Goal: Information Seeking & Learning: Learn about a topic

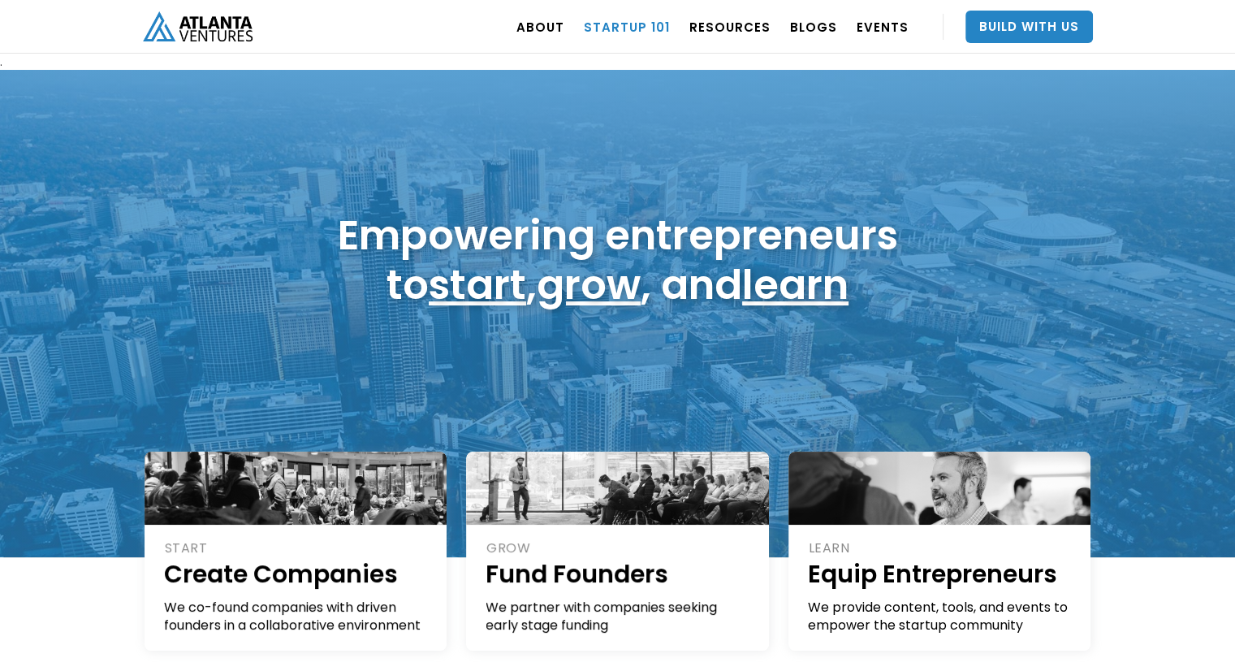
click at [633, 24] on link "Startup 101" at bounding box center [627, 26] width 86 height 45
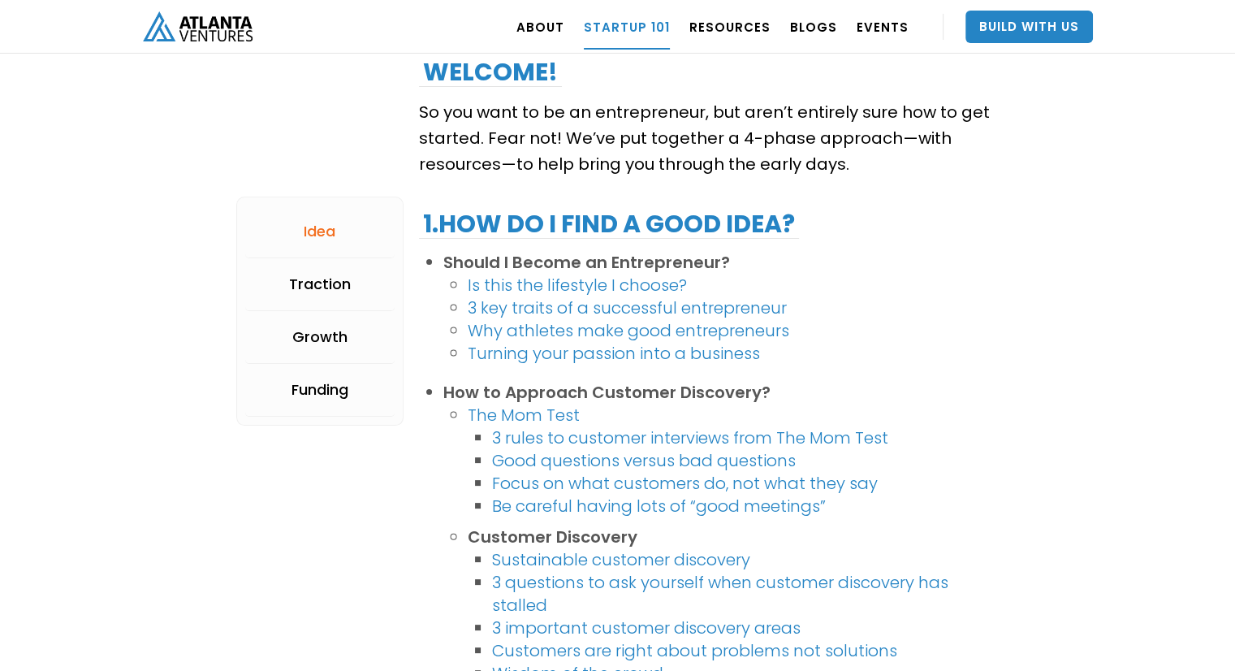
scroll to position [263, 0]
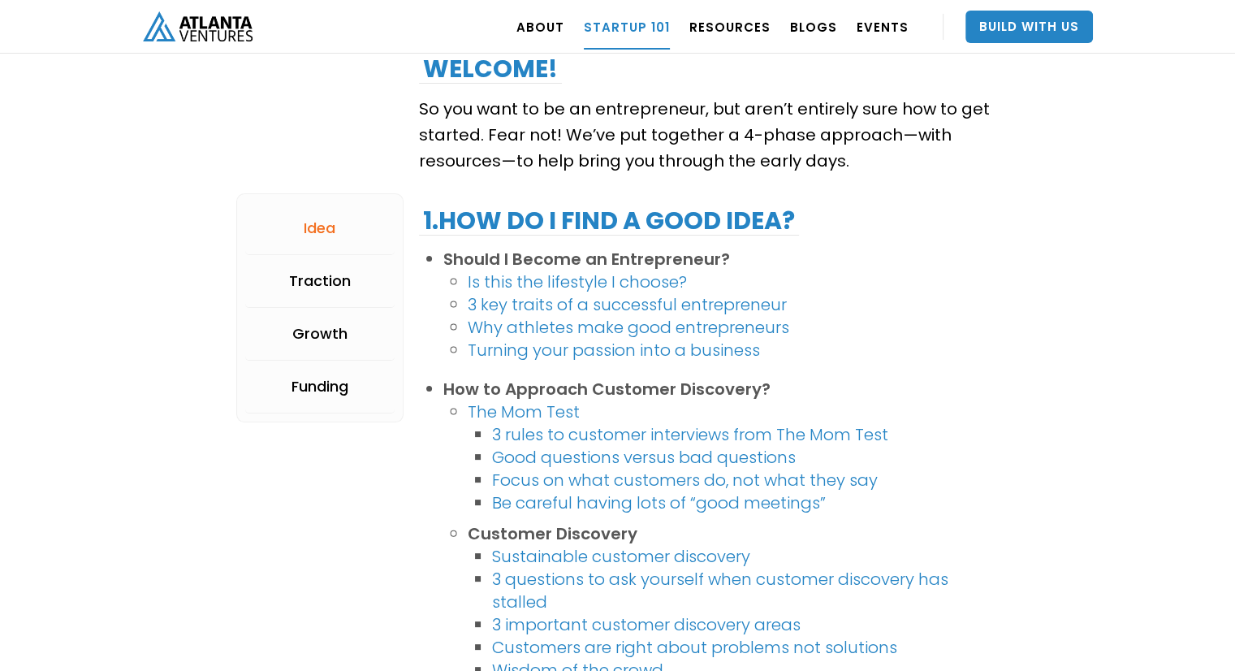
click at [617, 304] on link "3 key traits of a successful entrepreneur" at bounding box center [627, 304] width 319 height 23
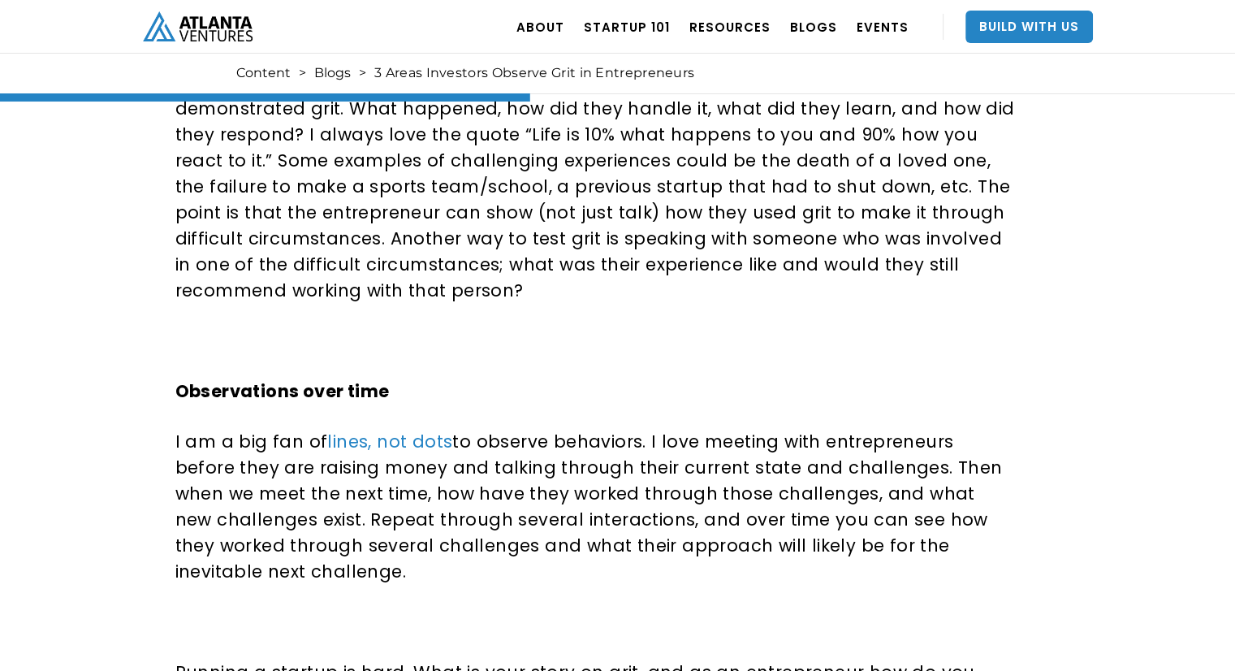
scroll to position [1302, 0]
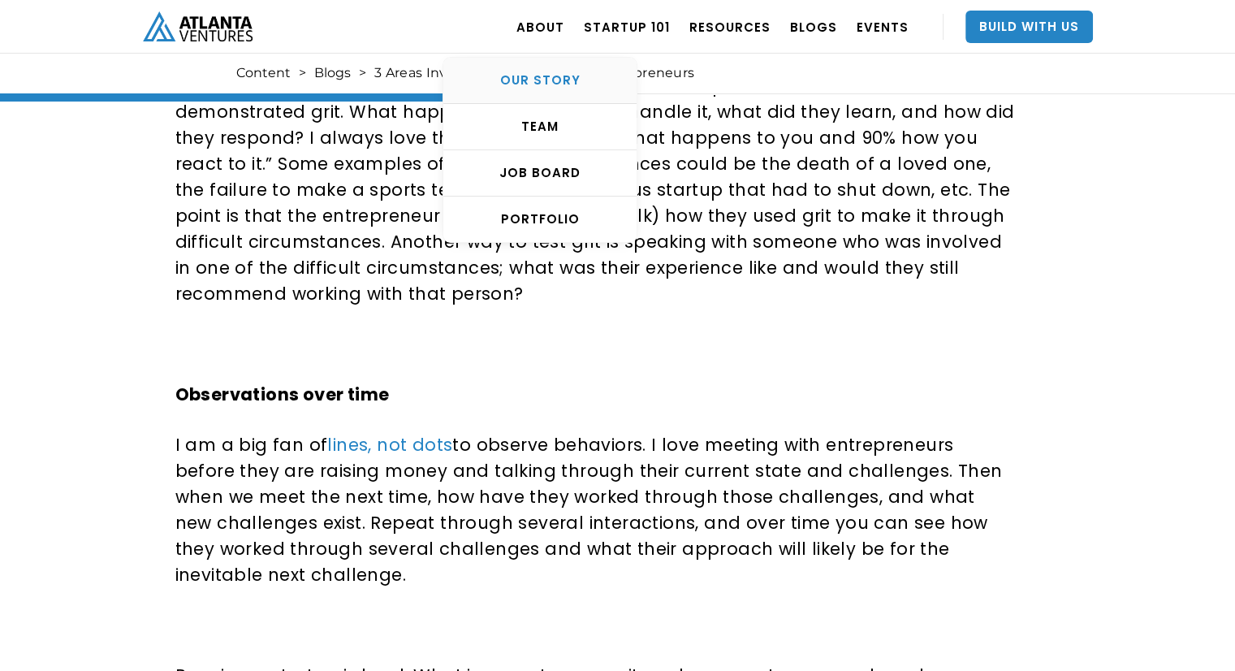
click at [562, 76] on div "OUR STORY" at bounding box center [539, 80] width 193 height 16
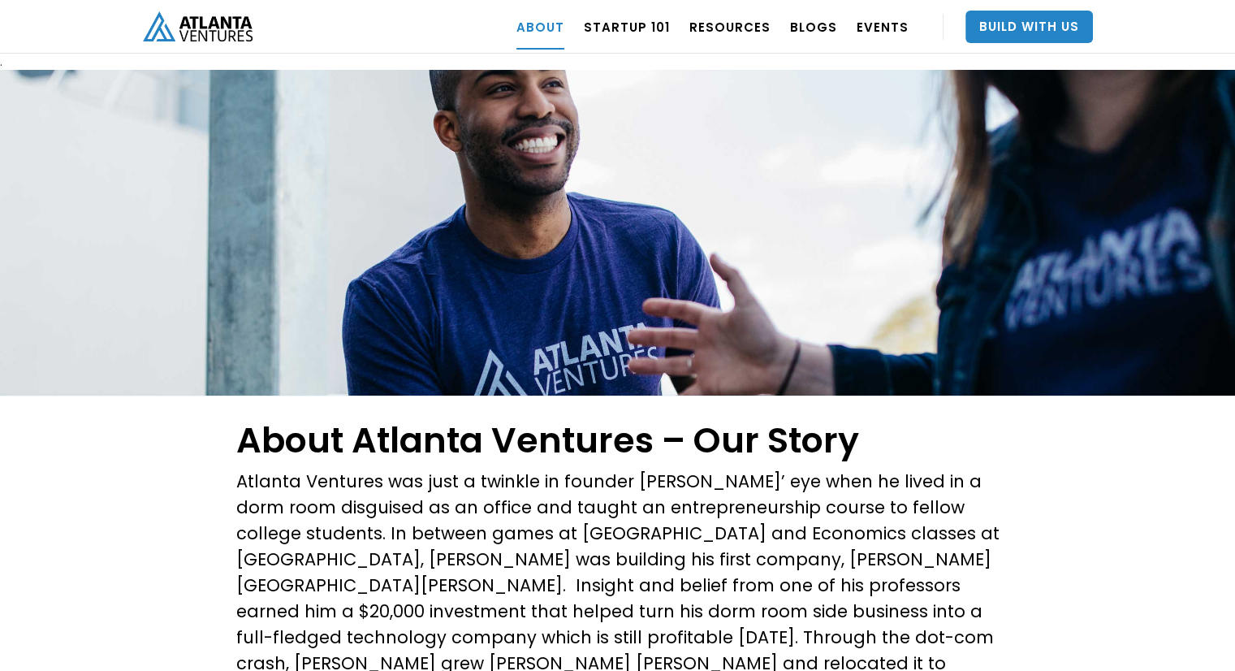
click at [650, 361] on div at bounding box center [617, 233] width 1235 height 326
click at [1023, 23] on link "Build With Us" at bounding box center [1028, 27] width 127 height 32
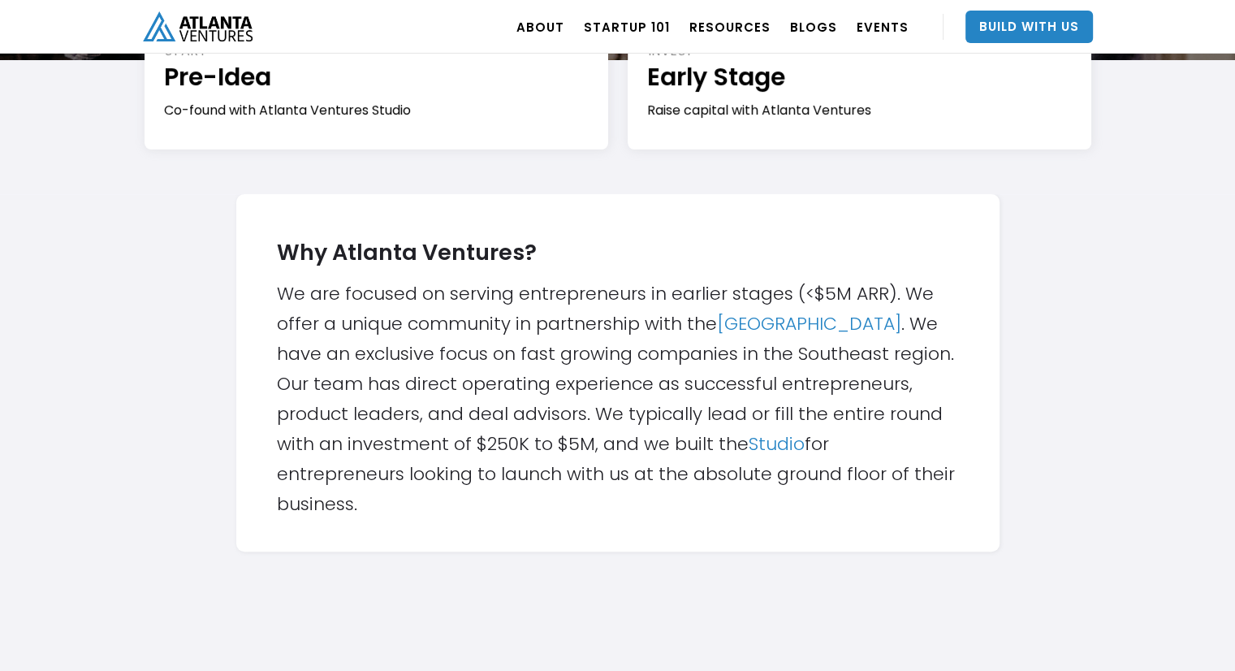
scroll to position [321, 0]
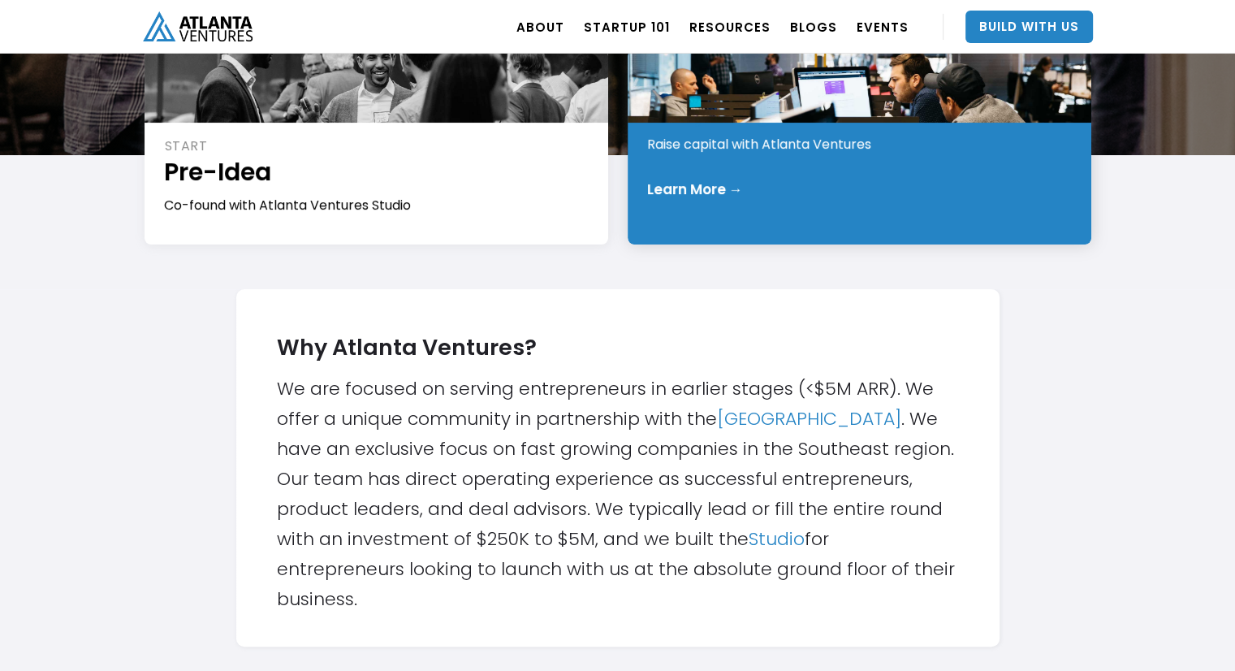
click at [776, 176] on div "INVEST Early Stage Raise capital with Atlanta Ventures Learn More →" at bounding box center [860, 147] width 464 height 195
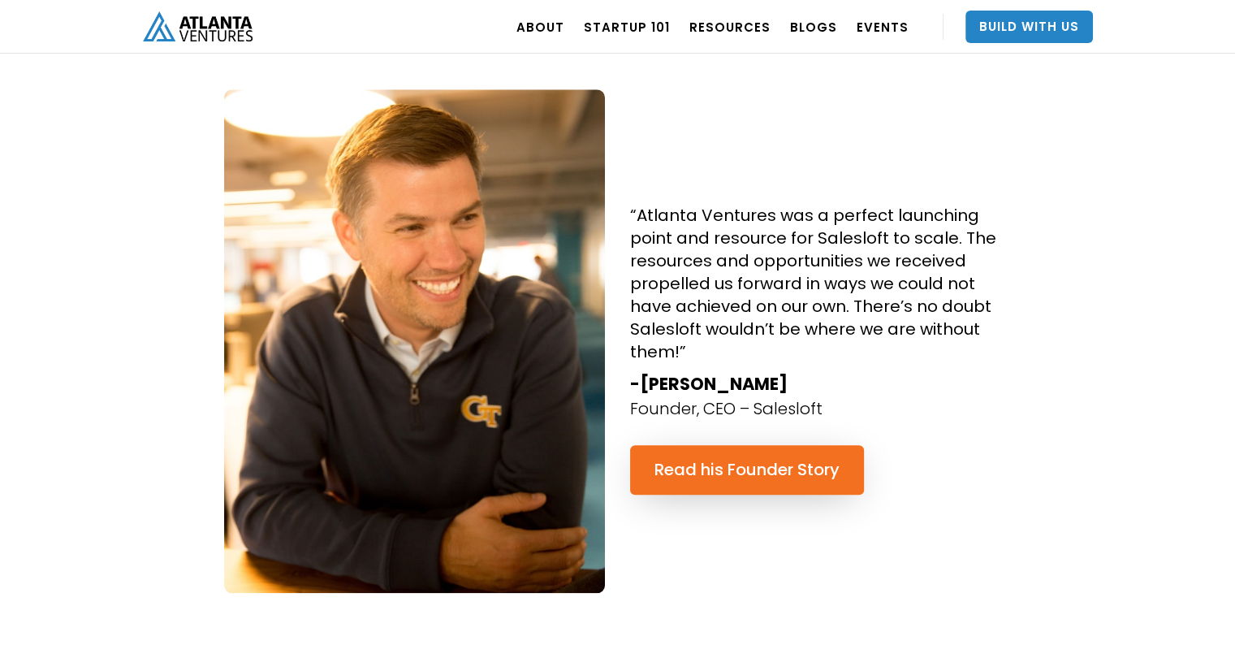
scroll to position [1539, 0]
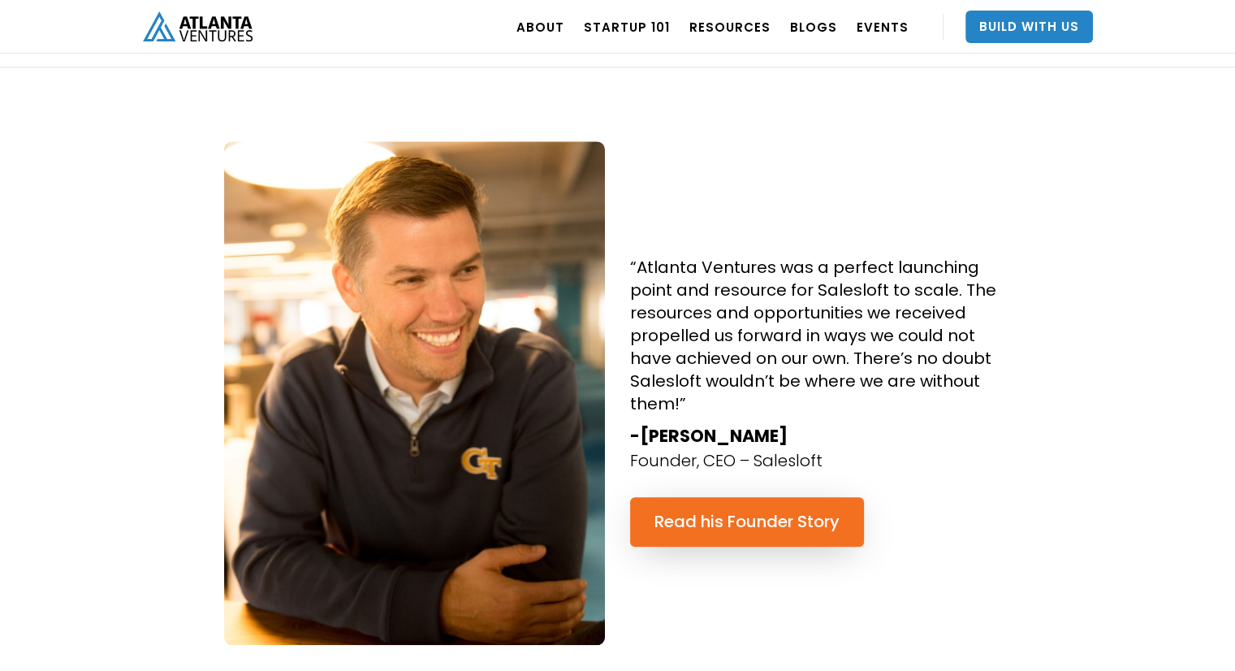
click at [754, 134] on div "“Atlanta Ventures was a perfect launching point and resource for Salesloft to s…" at bounding box center [617, 405] width 1235 height 674
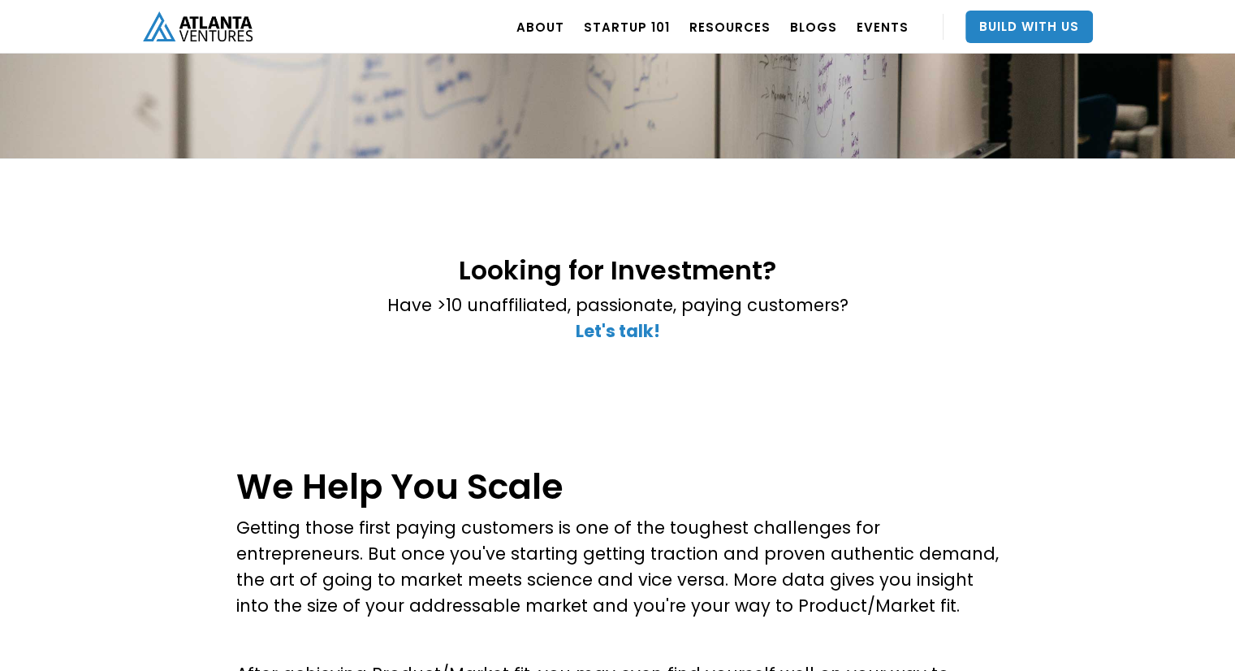
scroll to position [0, 0]
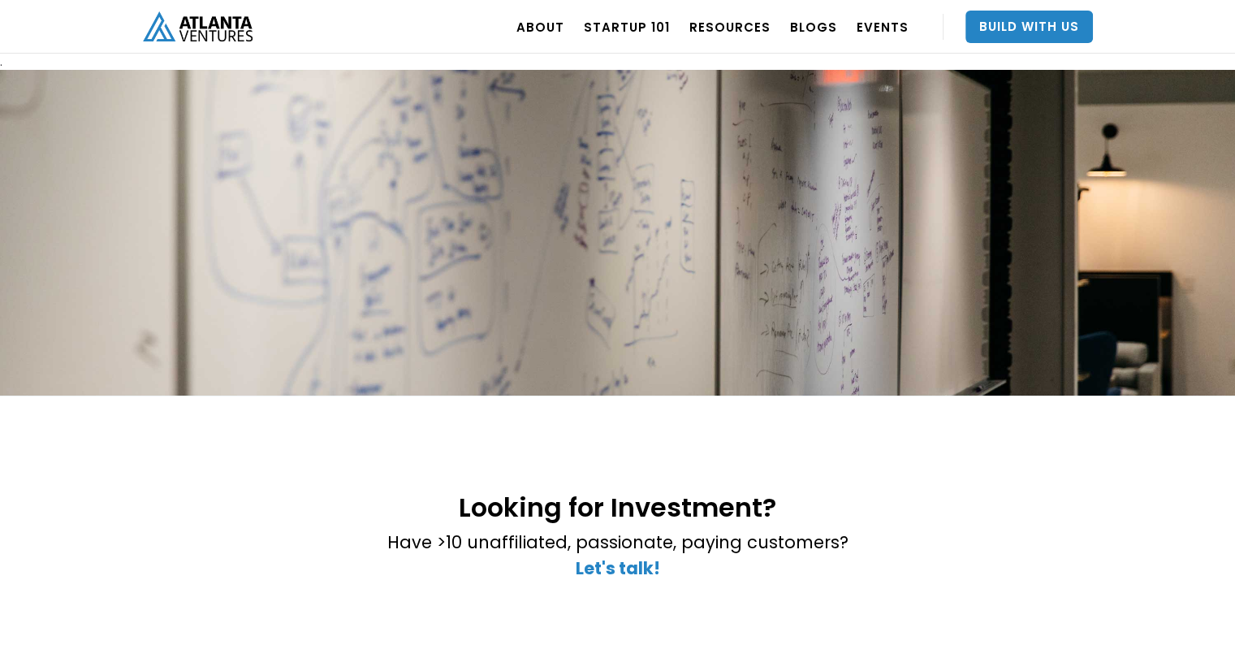
click at [693, 465] on div "Looking for Investment? Have >10 unaffiliated, passionate, paying customers? ‍ …" at bounding box center [617, 536] width 1235 height 283
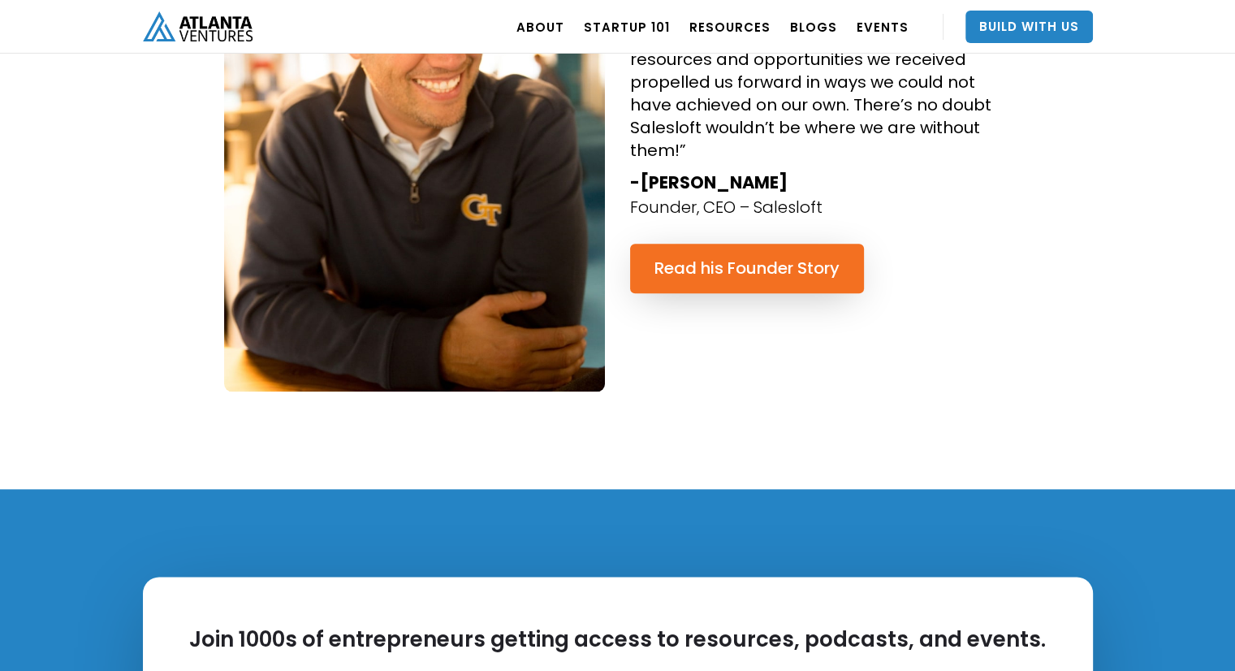
scroll to position [1793, 0]
